Goal: Task Accomplishment & Management: Manage account settings

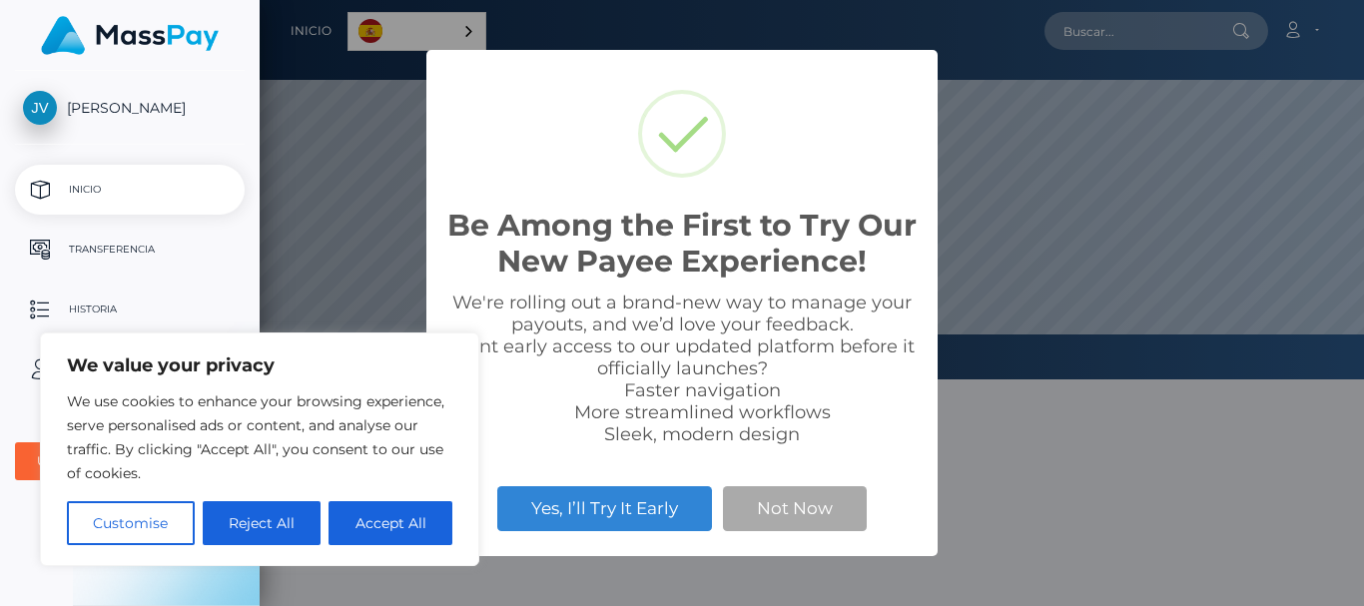
scroll to position [379, 1104]
click at [368, 521] on button "Accept All" at bounding box center [390, 523] width 124 height 44
checkbox input "true"
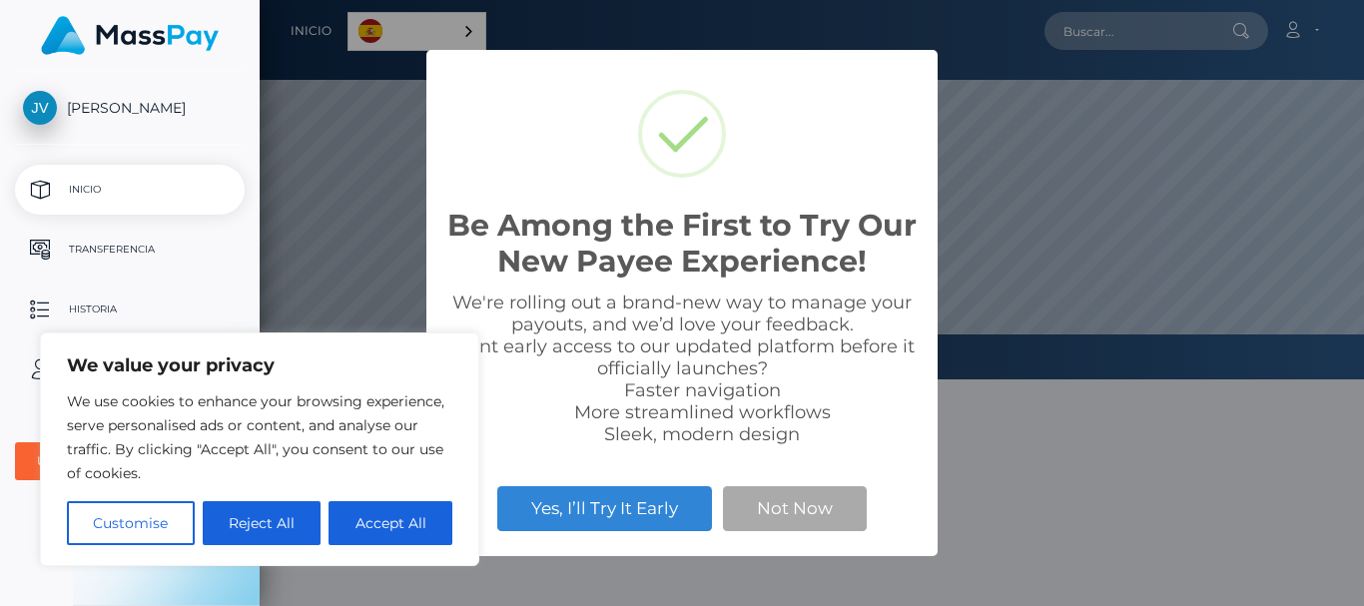
checkbox input "true"
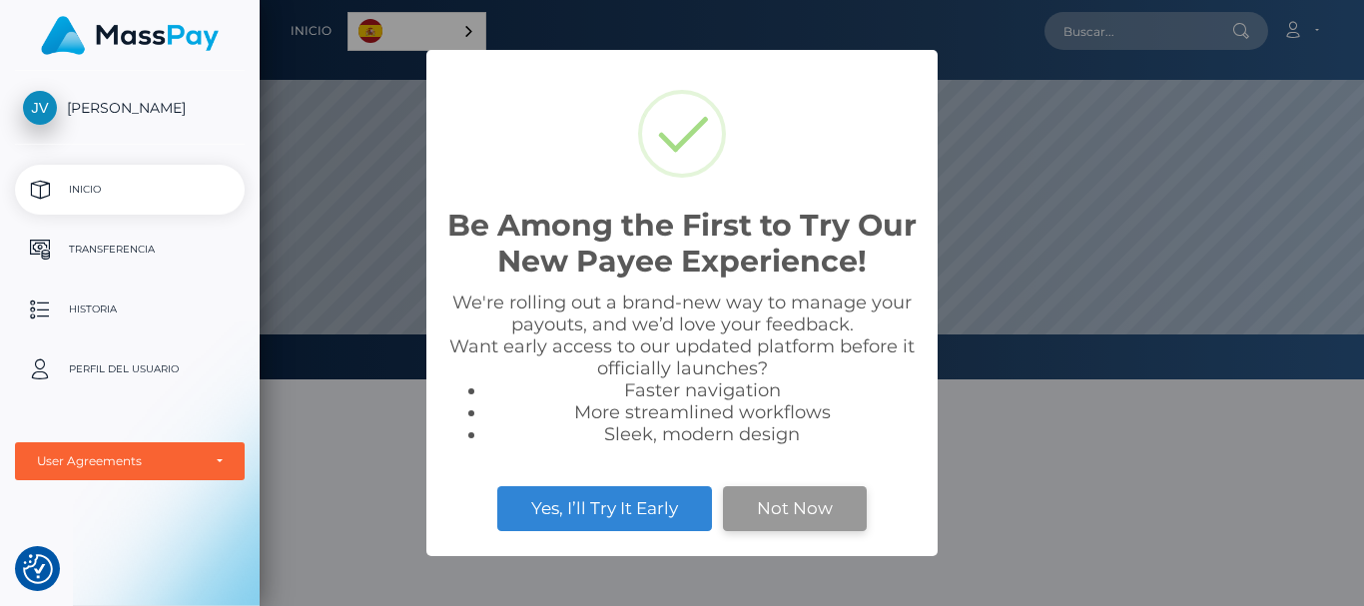
click at [746, 500] on button "Not Now" at bounding box center [795, 508] width 144 height 44
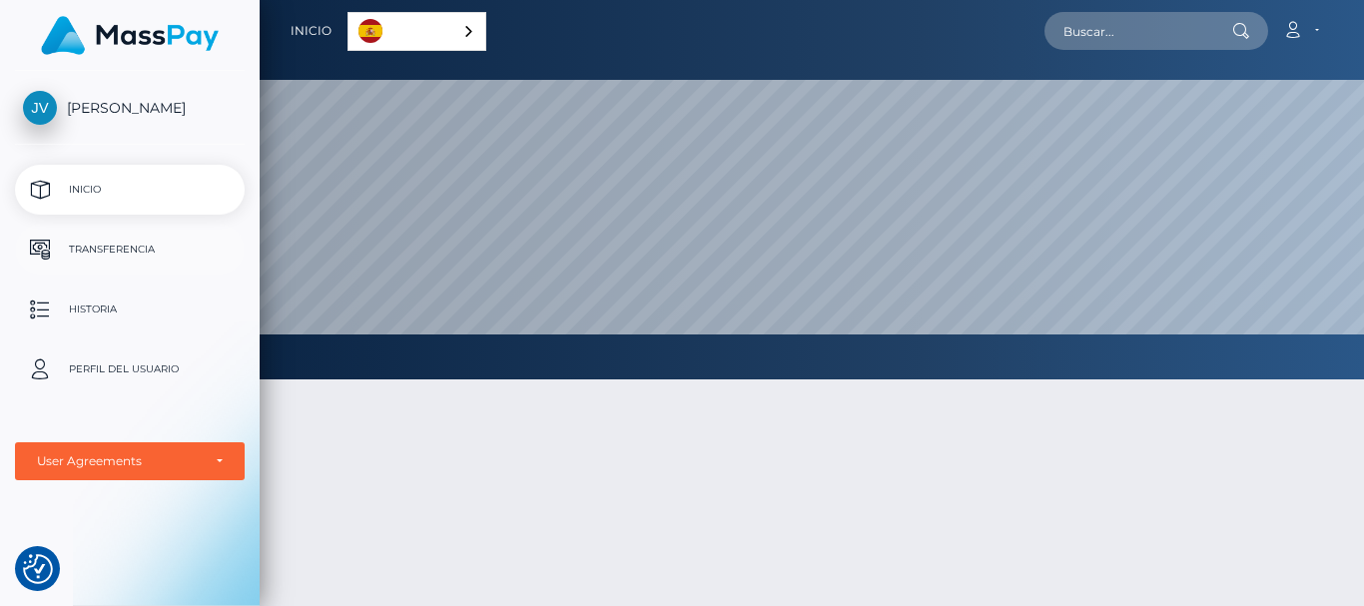
click at [139, 247] on p "Transferencia" at bounding box center [130, 250] width 214 height 30
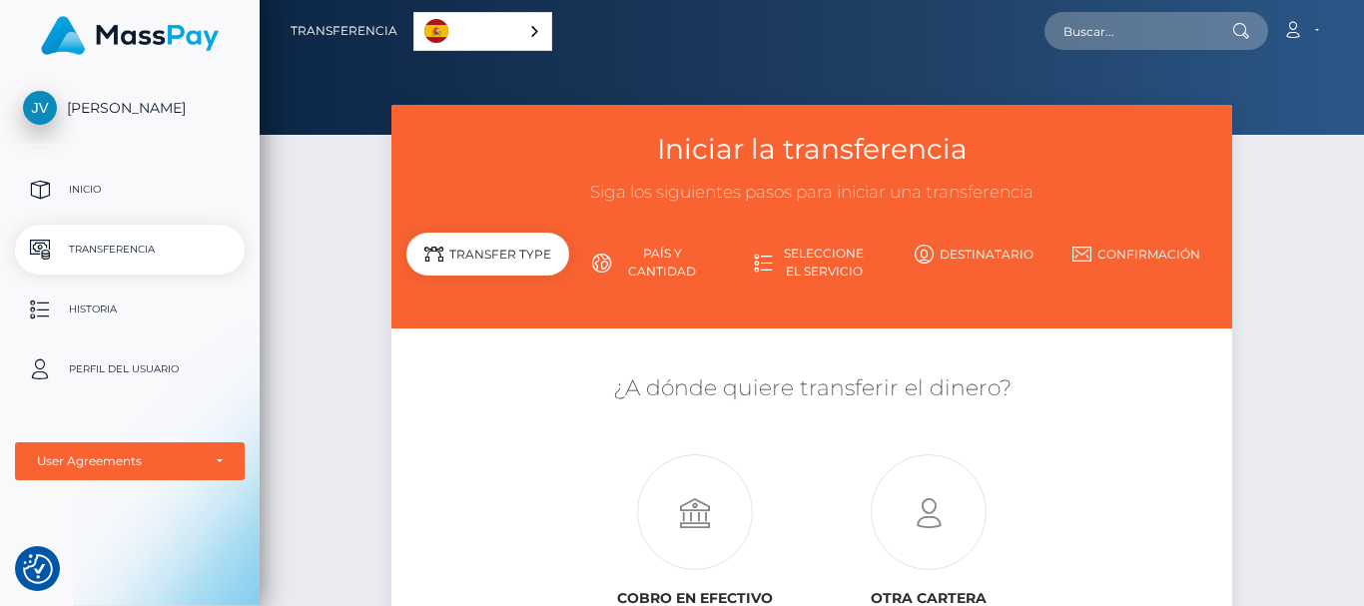
click at [119, 315] on p "Historia" at bounding box center [130, 310] width 214 height 30
